Goal: Information Seeking & Learning: Learn about a topic

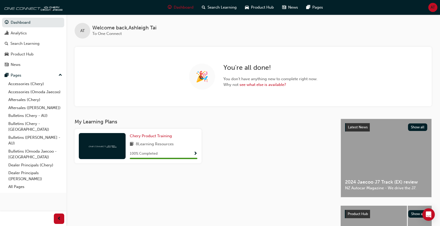
click at [197, 151] on span "Show Progress" at bounding box center [196, 153] width 4 height 5
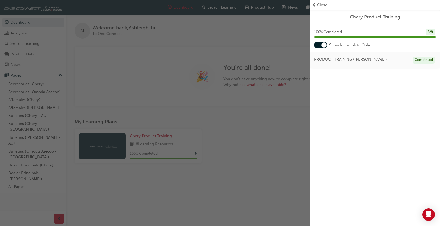
click at [321, 46] on div at bounding box center [320, 45] width 13 height 6
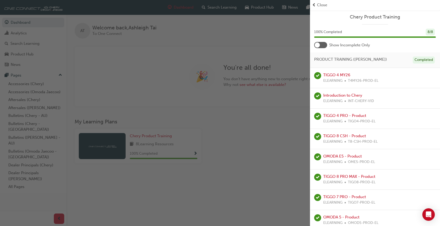
click at [318, 44] on div at bounding box center [317, 44] width 5 height 5
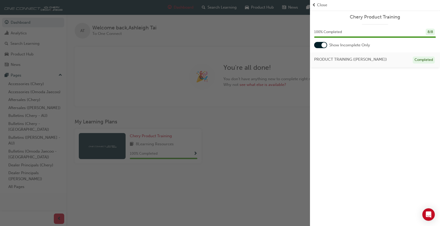
click at [318, 6] on span "Close" at bounding box center [322, 5] width 10 height 6
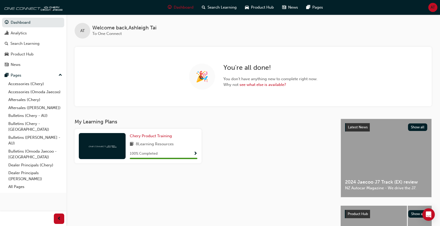
click at [430, 29] on div "AT Welcome back , [PERSON_NAME] To One Connect" at bounding box center [253, 27] width 374 height 24
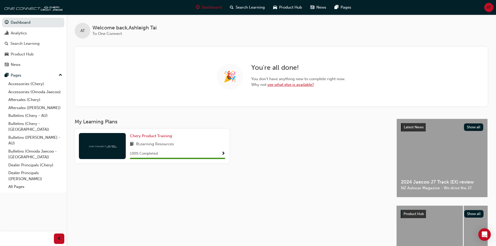
click at [288, 85] on link "see what else is available?" at bounding box center [290, 84] width 47 height 5
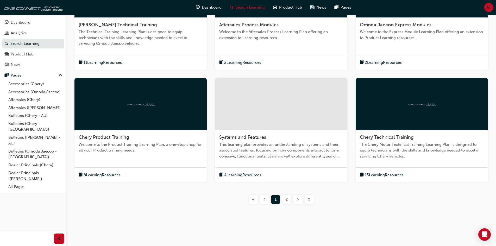
scroll to position [155, 0]
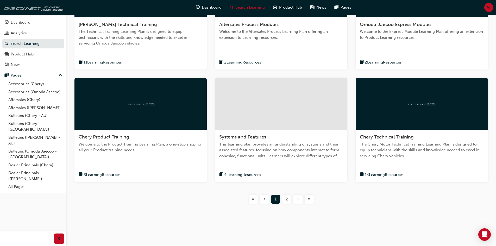
click at [120, 176] on span "8 Learning Resources" at bounding box center [102, 175] width 37 height 6
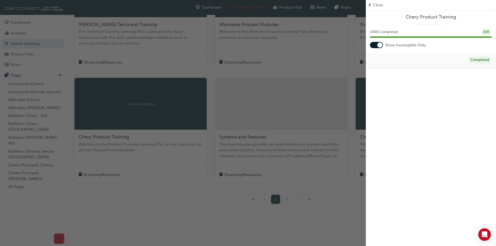
click at [375, 45] on div at bounding box center [376, 45] width 13 height 6
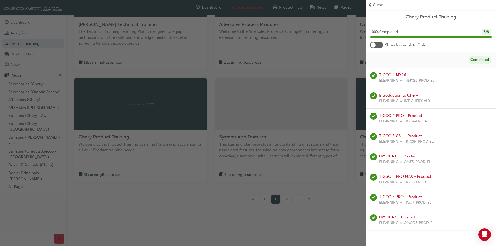
click at [373, 42] on div at bounding box center [376, 45] width 13 height 6
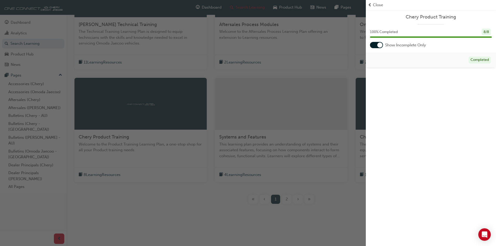
click at [195, 209] on div "button" at bounding box center [183, 123] width 366 height 246
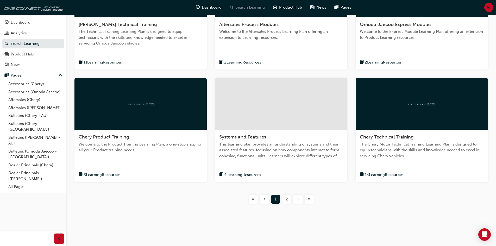
click at [247, 7] on span "Search Learning" at bounding box center [249, 7] width 29 height 6
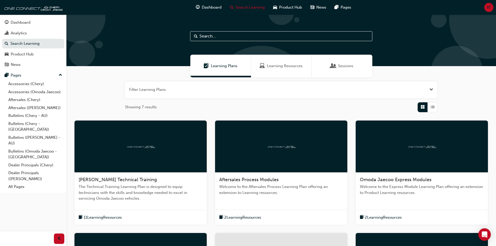
click at [285, 62] on div "Learning Resources" at bounding box center [281, 66] width 61 height 23
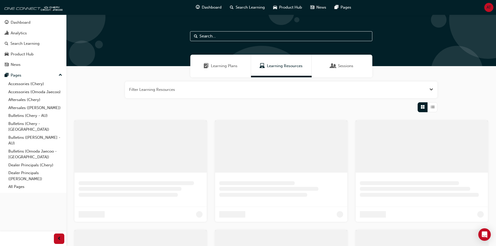
click at [222, 68] on span "Learning Plans" at bounding box center [224, 66] width 27 height 6
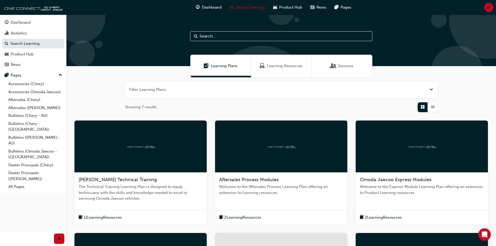
scroll to position [155, 0]
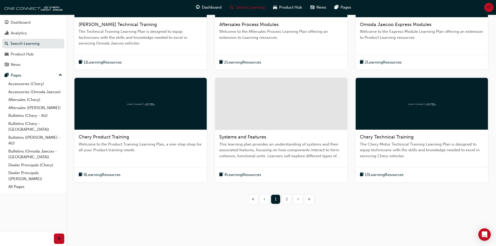
click at [148, 149] on span "Welcome to the Product Training Learning Plan, a one-stop shop for all your Pro…" at bounding box center [141, 147] width 124 height 12
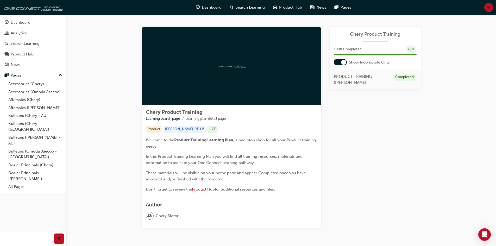
click at [344, 62] on div at bounding box center [343, 62] width 5 height 5
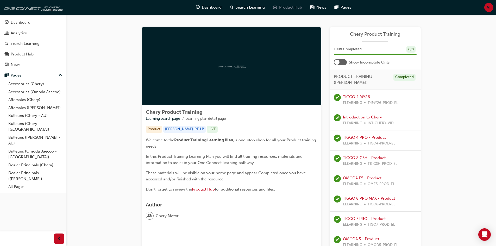
click at [289, 8] on span "Product Hub" at bounding box center [290, 7] width 23 height 6
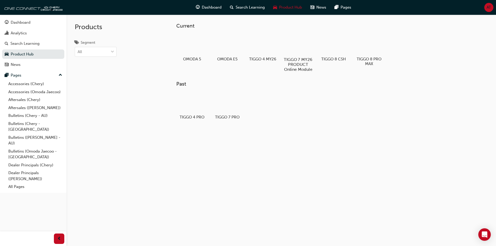
click at [300, 47] on div at bounding box center [297, 44] width 29 height 21
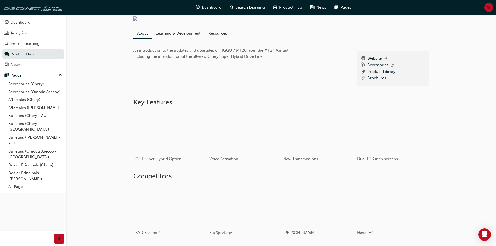
scroll to position [130, 0]
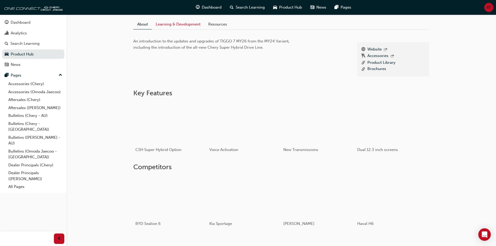
click at [186, 29] on link "Learning & Development" at bounding box center [178, 24] width 53 height 10
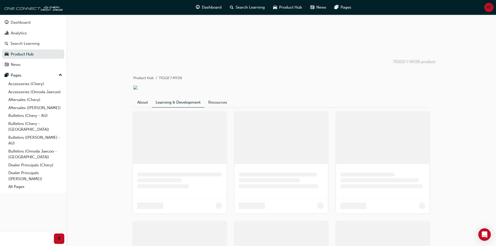
scroll to position [23, 0]
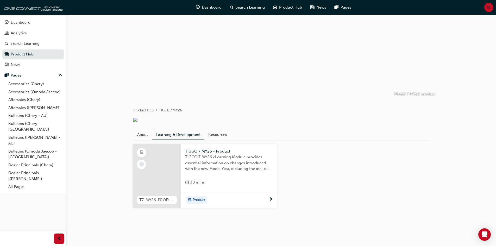
click at [368, 164] on div "T7-MY26-PROD-EL TIGGO 7 MY26 - Product TIGGO 7 MY26 eLearning Module provides e…" at bounding box center [281, 180] width 304 height 72
click at [231, 166] on span "TIGGO 7 MY26 eLearning Module provides essential information on changes introdu…" at bounding box center [229, 163] width 88 height 18
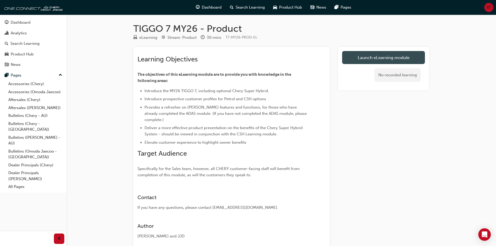
click at [360, 59] on link "Launch eLearning module" at bounding box center [383, 57] width 83 height 13
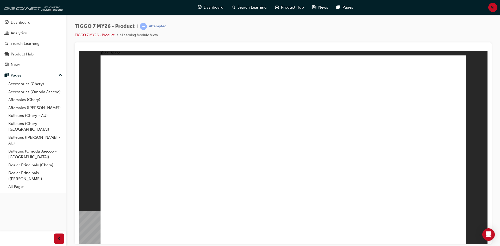
drag, startPoint x: 455, startPoint y: 233, endPoint x: 443, endPoint y: 216, distance: 20.4
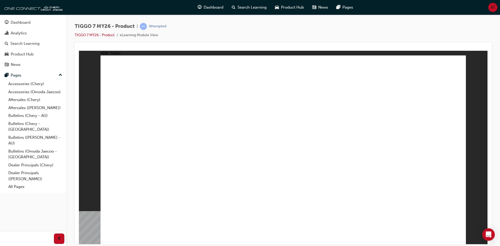
drag, startPoint x: 457, startPoint y: 235, endPoint x: 425, endPoint y: 196, distance: 50.1
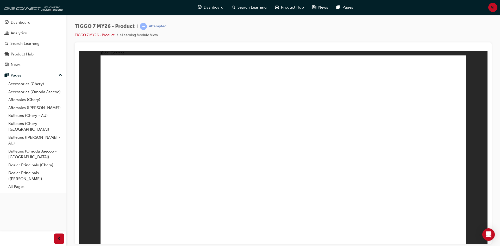
drag, startPoint x: 204, startPoint y: 140, endPoint x: 225, endPoint y: 163, distance: 31.5
drag, startPoint x: 225, startPoint y: 163, endPoint x: 450, endPoint y: 234, distance: 235.7
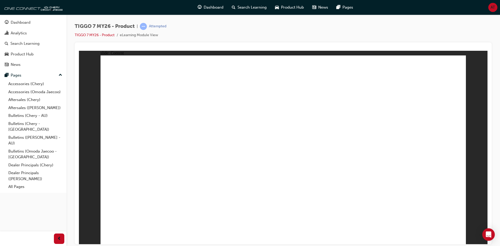
drag, startPoint x: 450, startPoint y: 234, endPoint x: 450, endPoint y: 238, distance: 4.2
drag, startPoint x: 454, startPoint y: 237, endPoint x: 346, endPoint y: 158, distance: 133.8
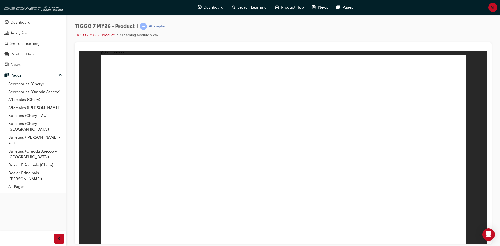
drag, startPoint x: 353, startPoint y: 132, endPoint x: 356, endPoint y: 133, distance: 3.7
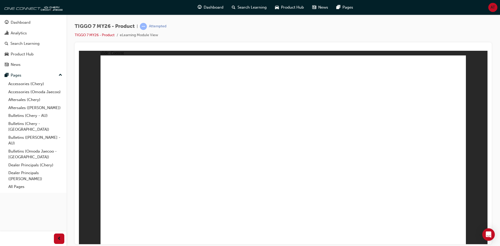
drag, startPoint x: 230, startPoint y: 177, endPoint x: 262, endPoint y: 165, distance: 34.8
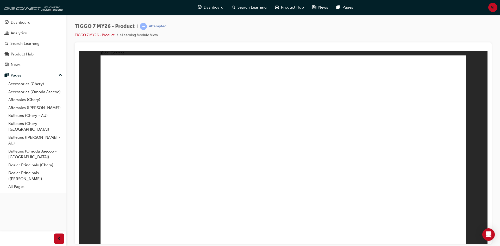
drag, startPoint x: 269, startPoint y: 180, endPoint x: 248, endPoint y: 191, distance: 22.8
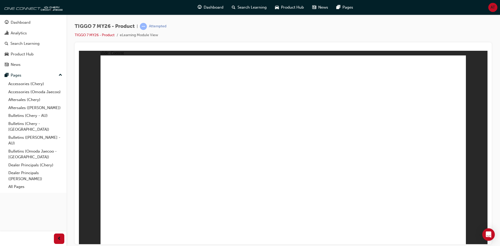
drag, startPoint x: 361, startPoint y: 128, endPoint x: 364, endPoint y: 129, distance: 2.9
